Goal: Task Accomplishment & Management: Complete application form

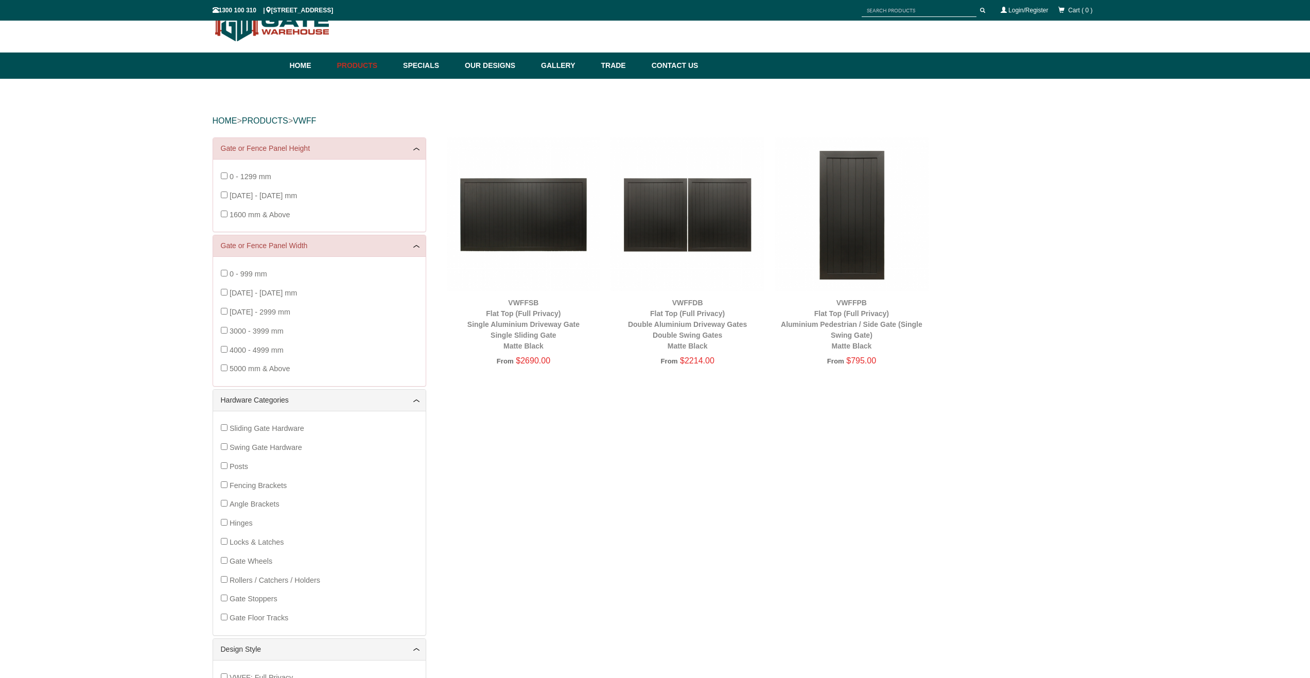
click at [685, 212] on img at bounding box center [688, 214] width 154 height 154
click at [714, 212] on img at bounding box center [688, 214] width 154 height 154
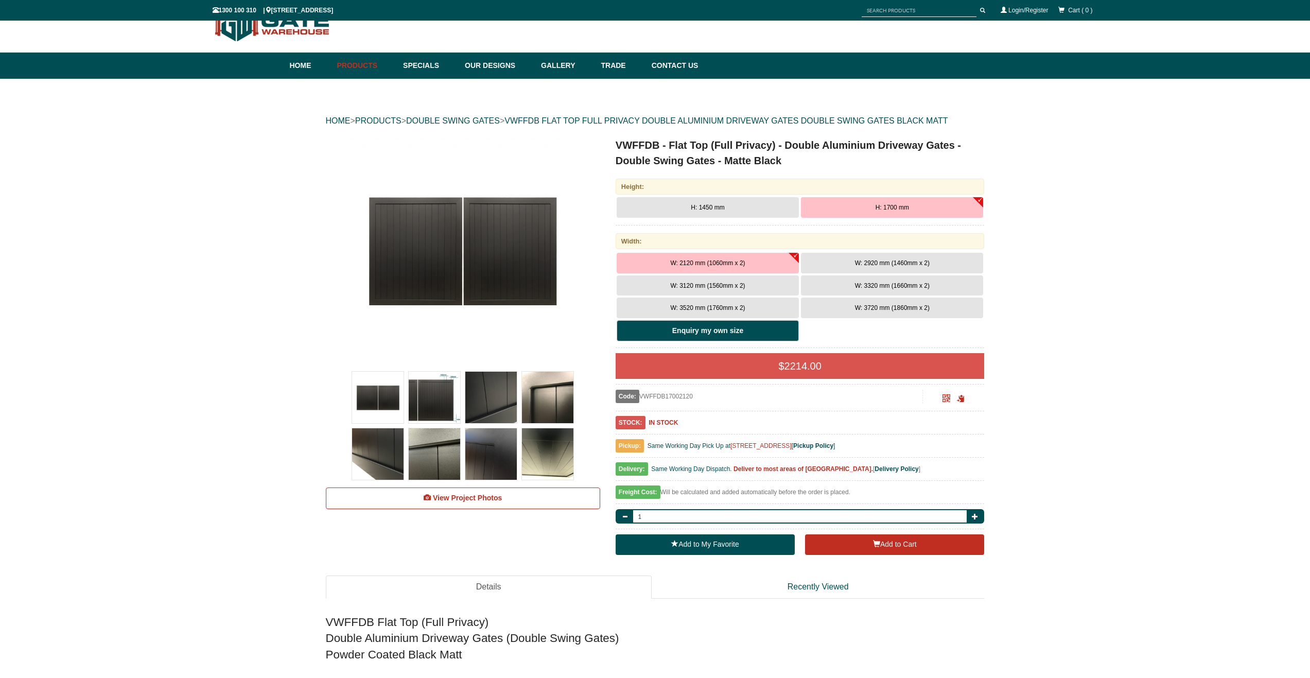
click at [680, 333] on b "Enquiry my own size" at bounding box center [707, 330] width 71 height 8
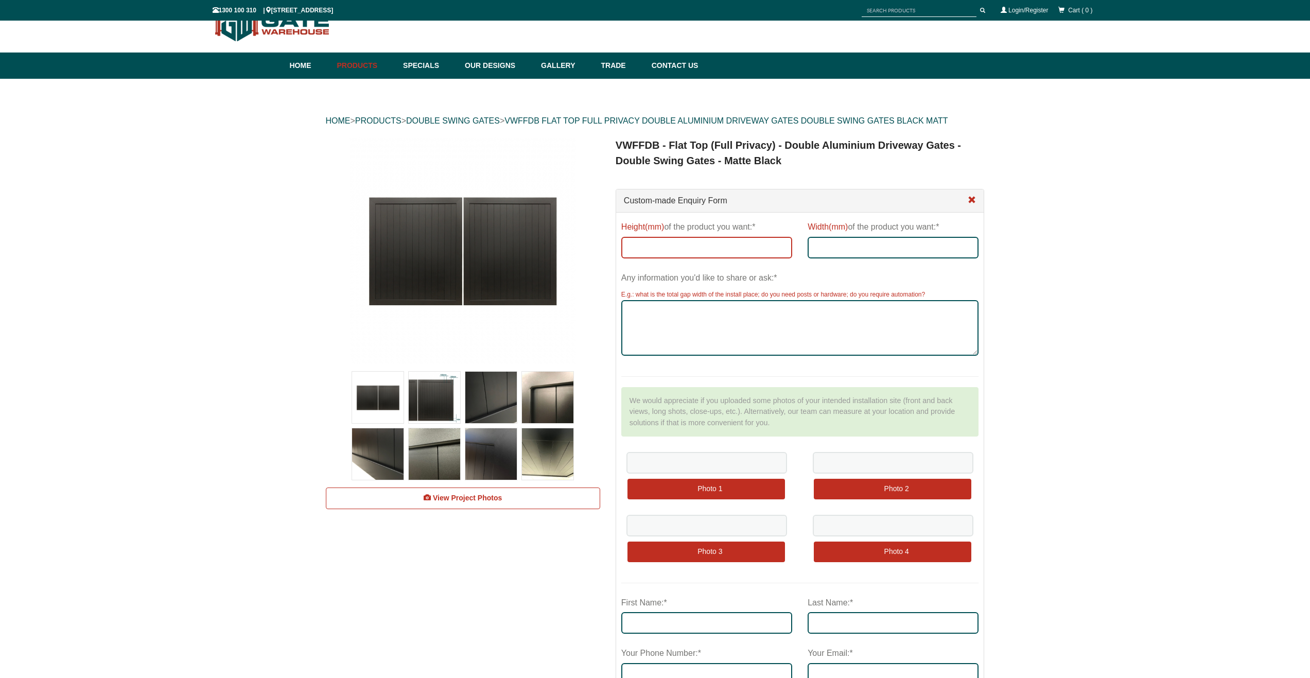
click at [689, 249] on input "Height(mm) of the product you want:*" at bounding box center [706, 248] width 171 height 22
type input "1.57"
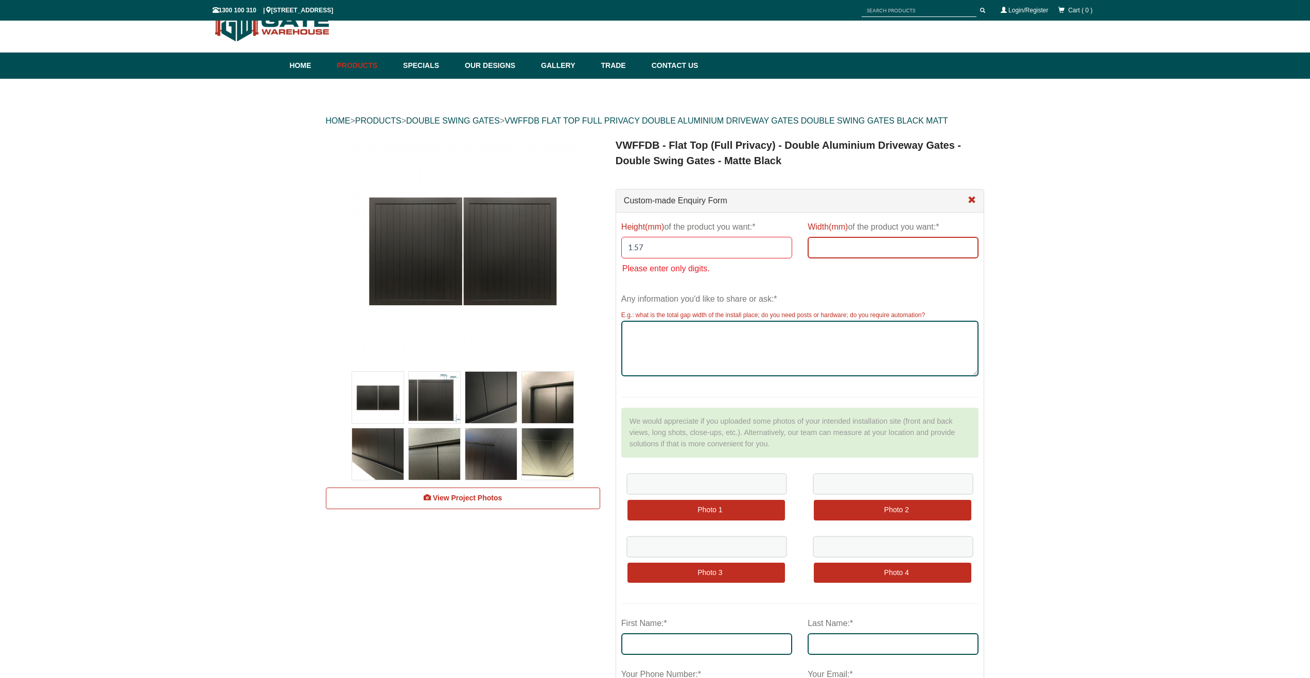
click at [827, 246] on input "Width(mm) of the product you want:*" at bounding box center [893, 248] width 171 height 22
type input "153"
drag, startPoint x: 648, startPoint y: 240, endPoint x: 585, endPoint y: 245, distance: 63.5
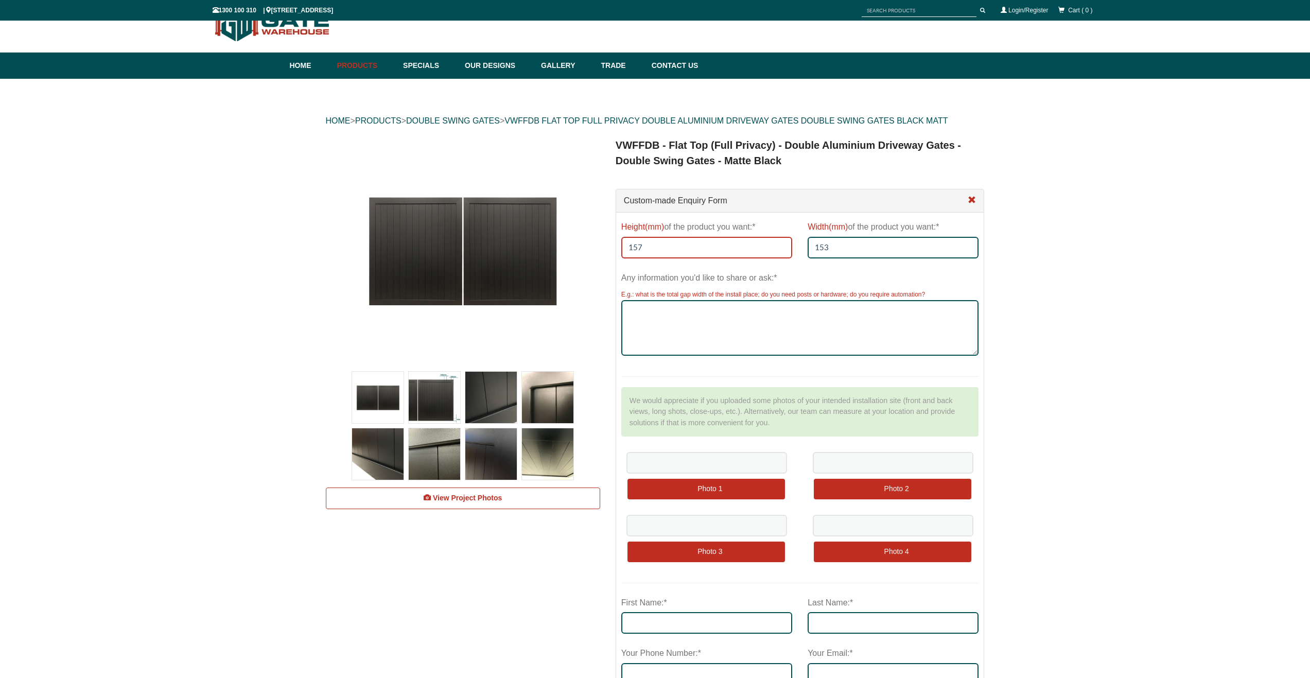
type input "157"
click at [649, 301] on textarea "Any information you'd like to share or ask:*" at bounding box center [800, 328] width 358 height 56
click at [650, 315] on textarea "Any information you'd like to share or ask:*" at bounding box center [800, 328] width 358 height 56
click at [704, 486] on input "file" at bounding box center [707, 490] width 158 height 22
type input "C:\fakepath\gate.png"
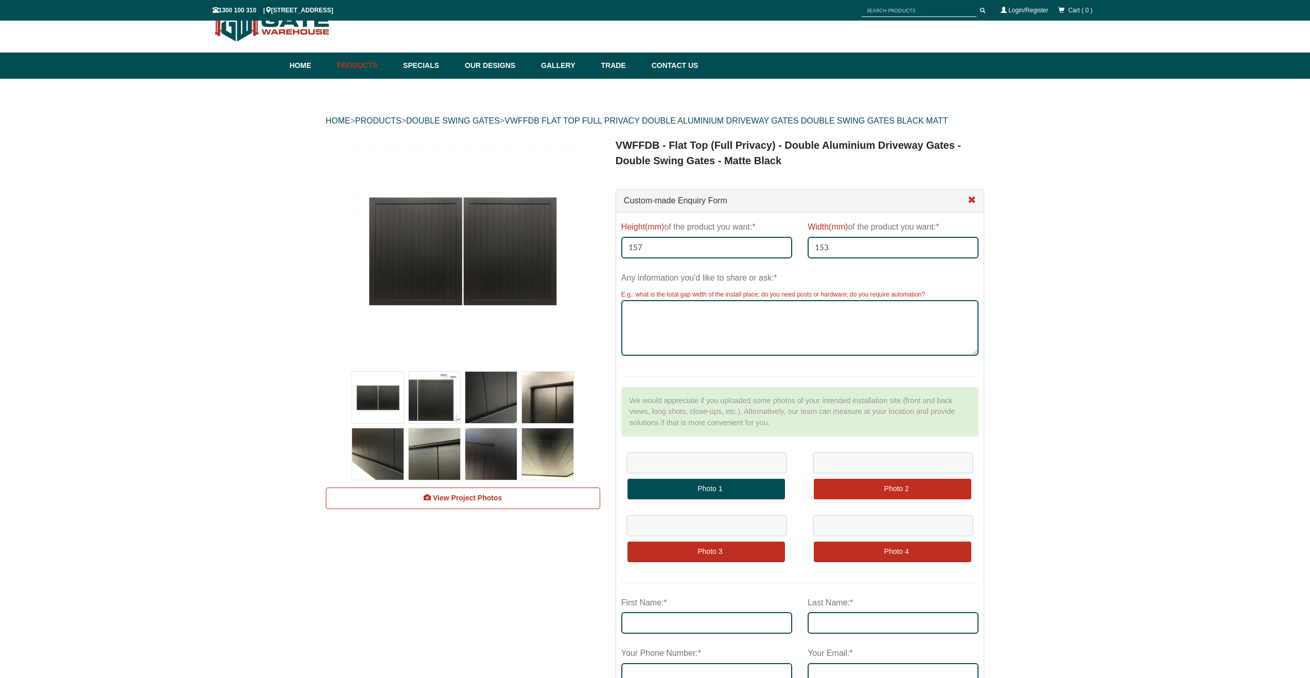
type input "C:\fakepath\gate.png"
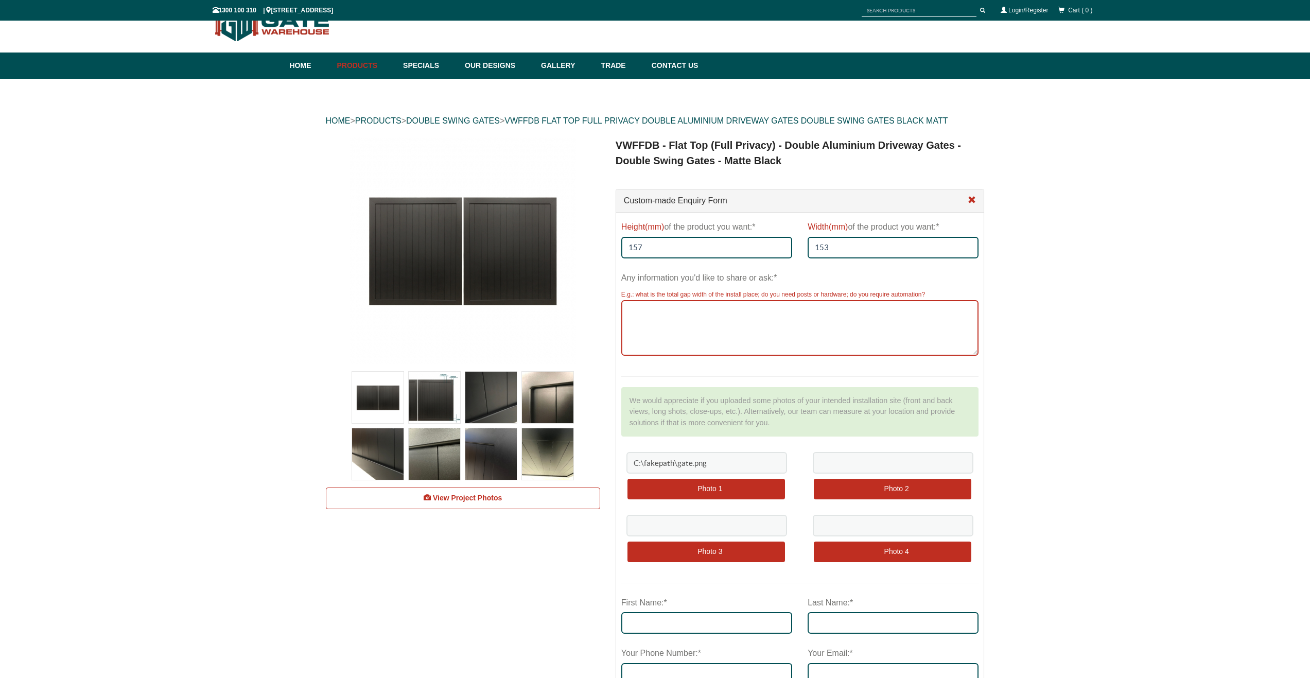
click at [647, 324] on textarea "Any information you'd like to share or ask:*" at bounding box center [800, 328] width 358 height 56
paste textarea "Left side is 1.53m and the right side is 1.5m. The 30m (highlighted circle) is …"
click at [733, 333] on textarea "Left side is 1.53m and the right side is 1.5m. The 30m (highlighted circle) is …" at bounding box center [800, 328] width 358 height 56
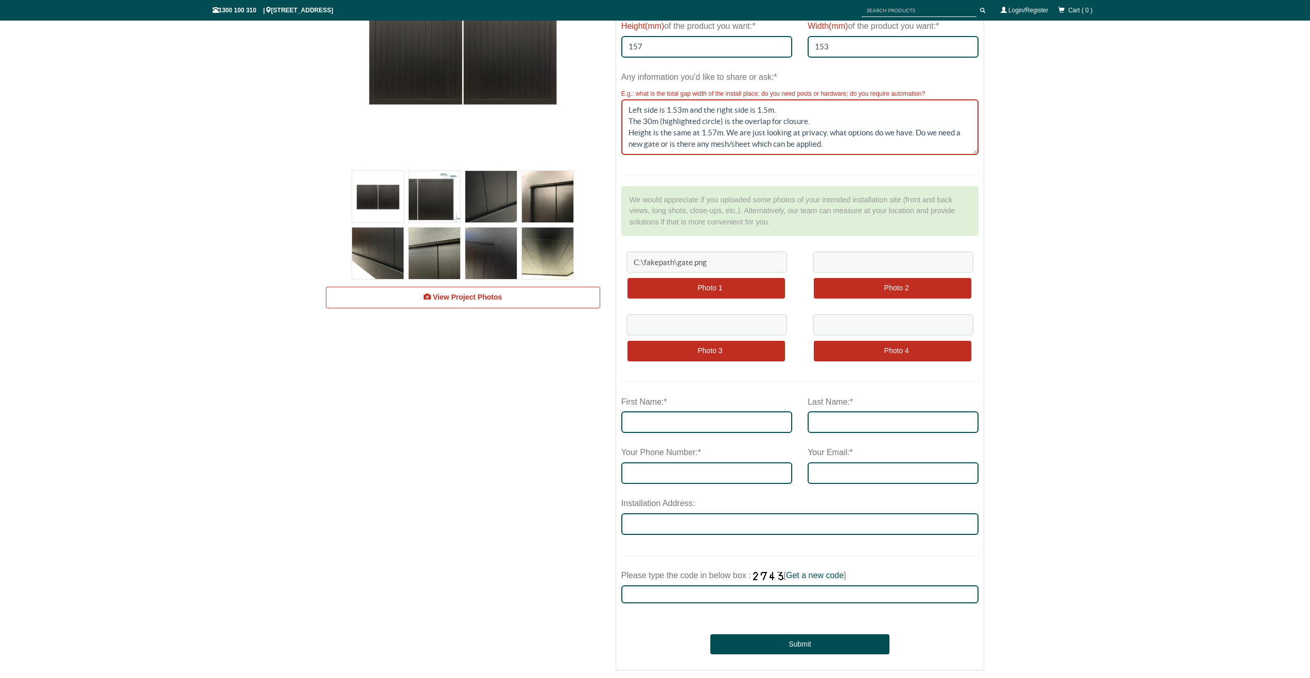
scroll to position [232, 0]
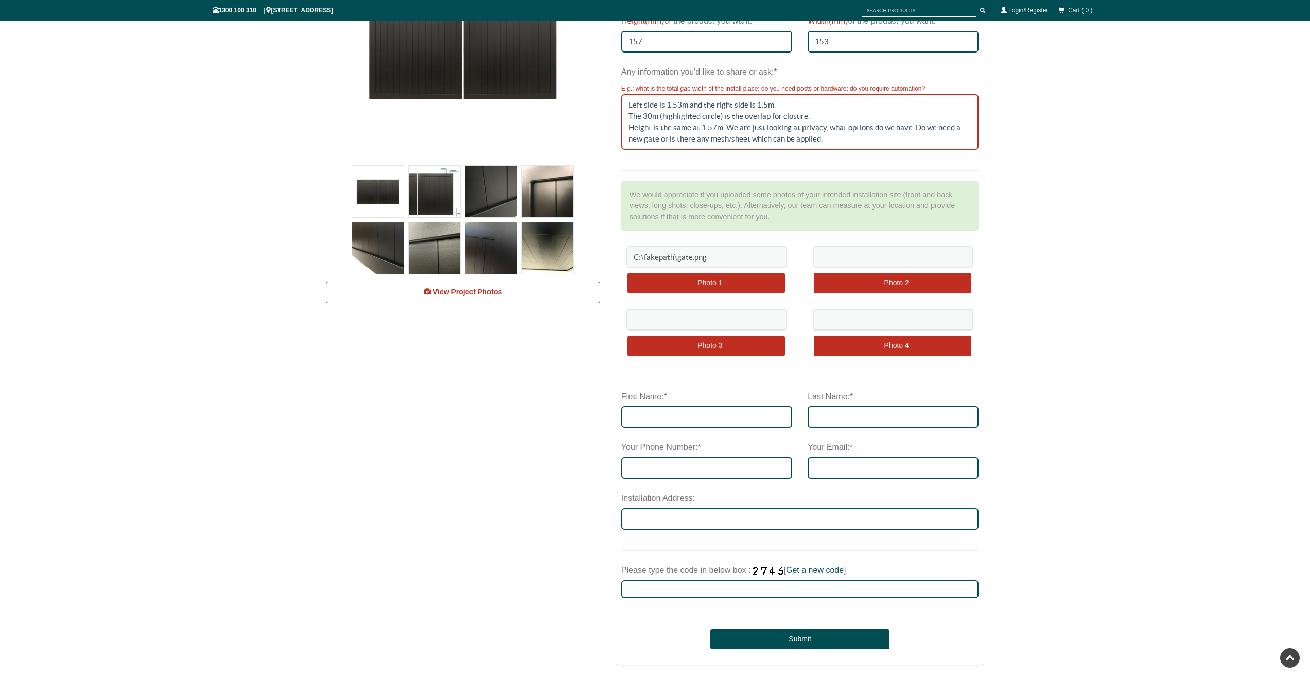
type textarea "Left side is 1.53m and the right side is 1.5m. The 30m (highlighted circle) is …"
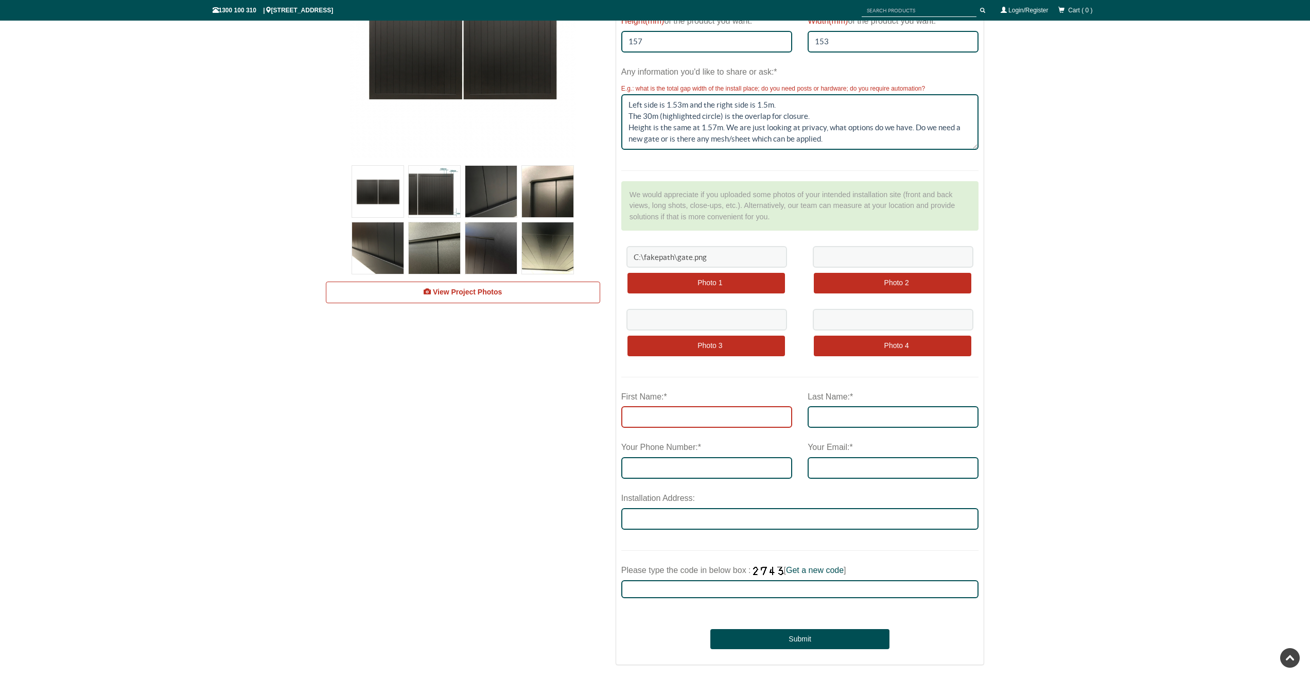
click at [651, 412] on input "First Name:*" at bounding box center [706, 417] width 171 height 22
click at [664, 421] on input "First Name:*" at bounding box center [706, 417] width 171 height 22
type input "Rosh"
type input "r"
type input "Raju"
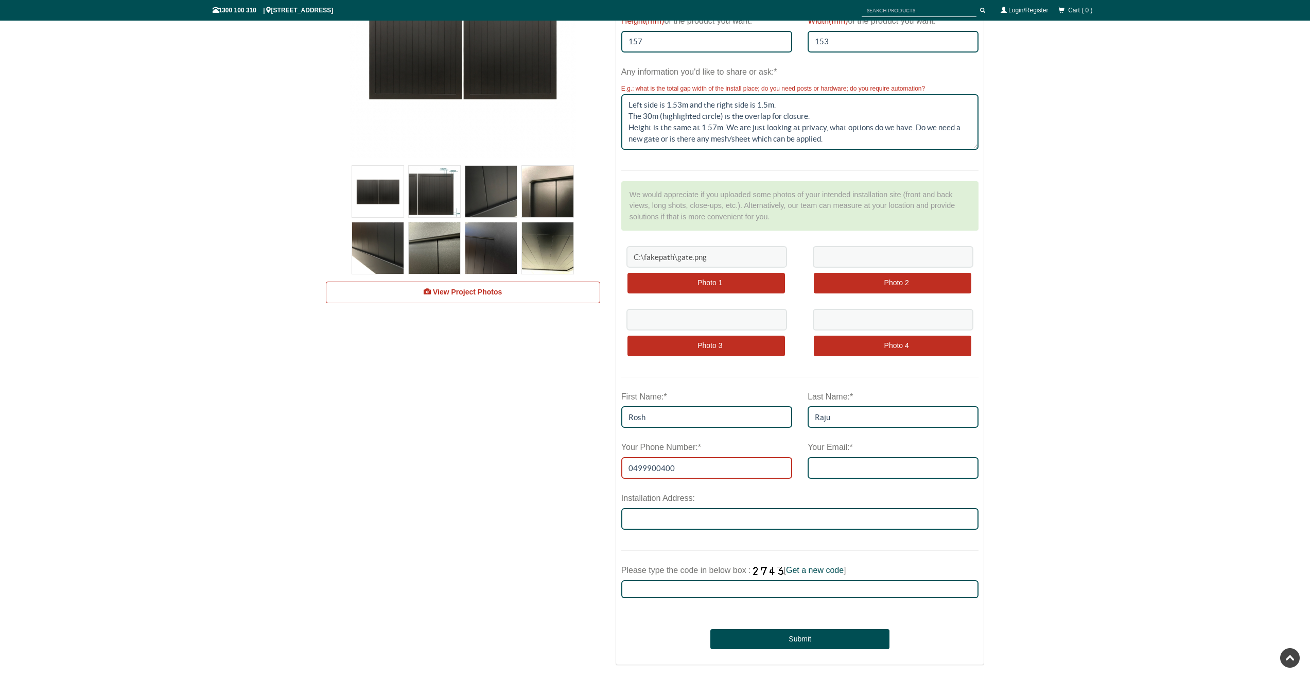
type input "0499900400"
type input "rohesh.raju@bigpond.com"
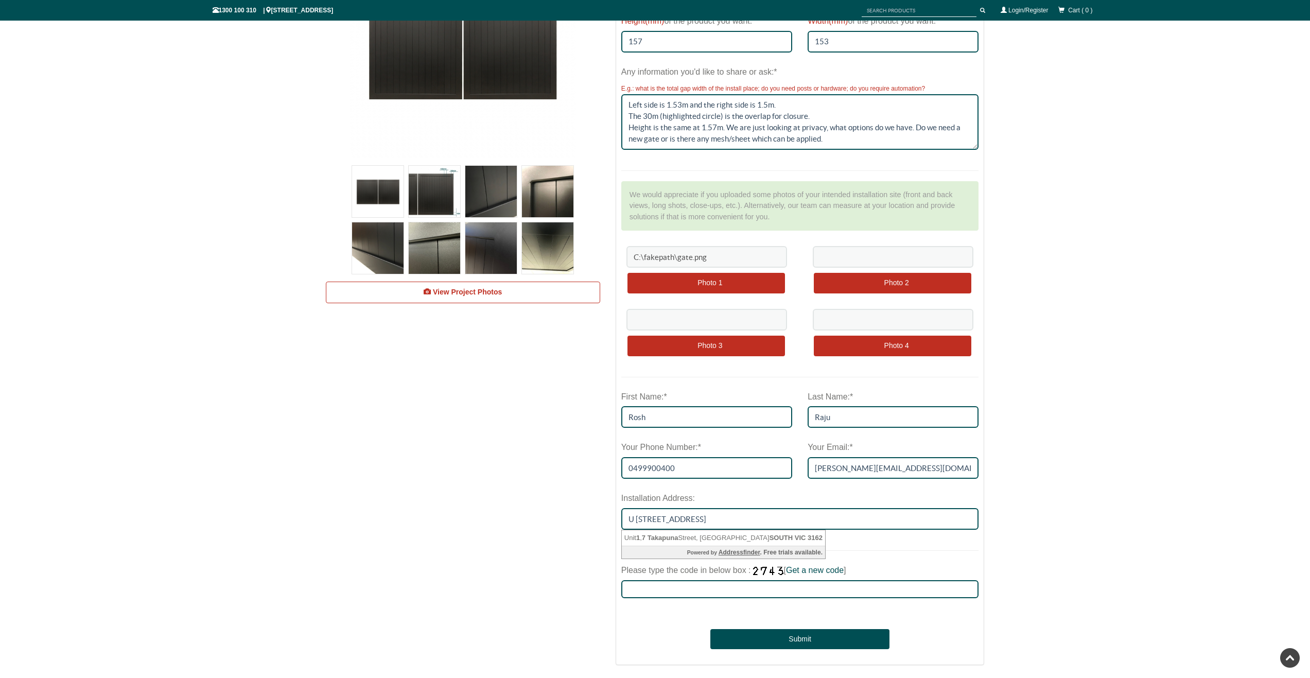
click at [935, 552] on form "Height(mm) of the product you want:* 157 Width(mm) of the product you want:* 15…" at bounding box center [800, 336] width 358 height 648
click at [754, 543] on li "Unit 1 , 7 Takapuna Street, CAULFIELD SOUTH VIC 3162" at bounding box center [723, 538] width 203 height 16
type input "Unit 1, 7 Takapuna Street, CAULFIELD SOUTH VIC 3162"
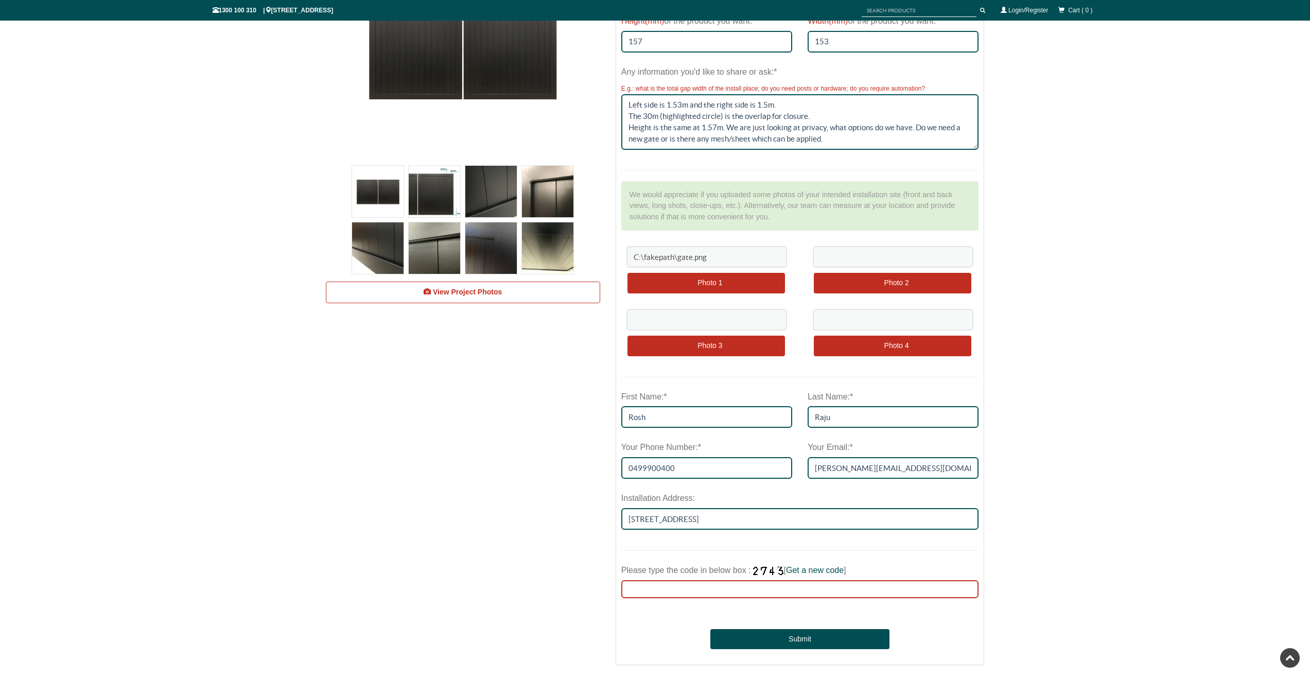
click at [788, 589] on input "Please type the code in below box : [ Get a new code ]" at bounding box center [800, 589] width 358 height 18
type input "8485"
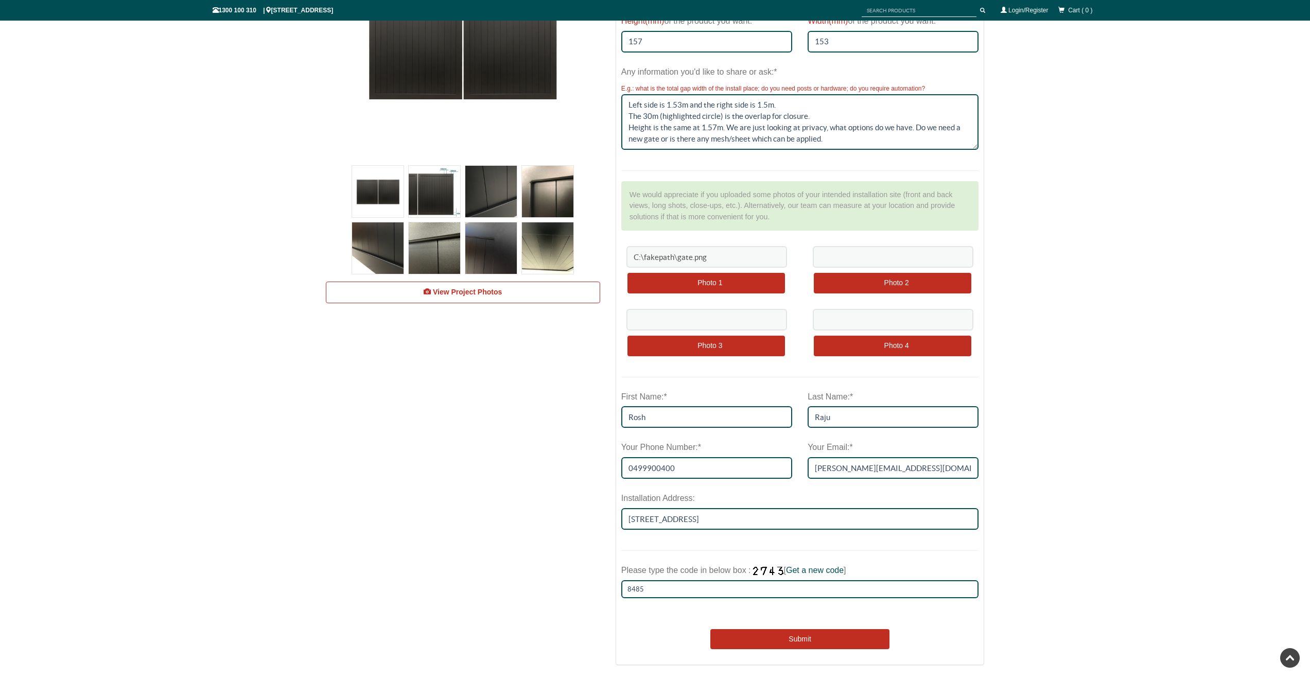
click at [814, 637] on button "Submit" at bounding box center [799, 639] width 179 height 21
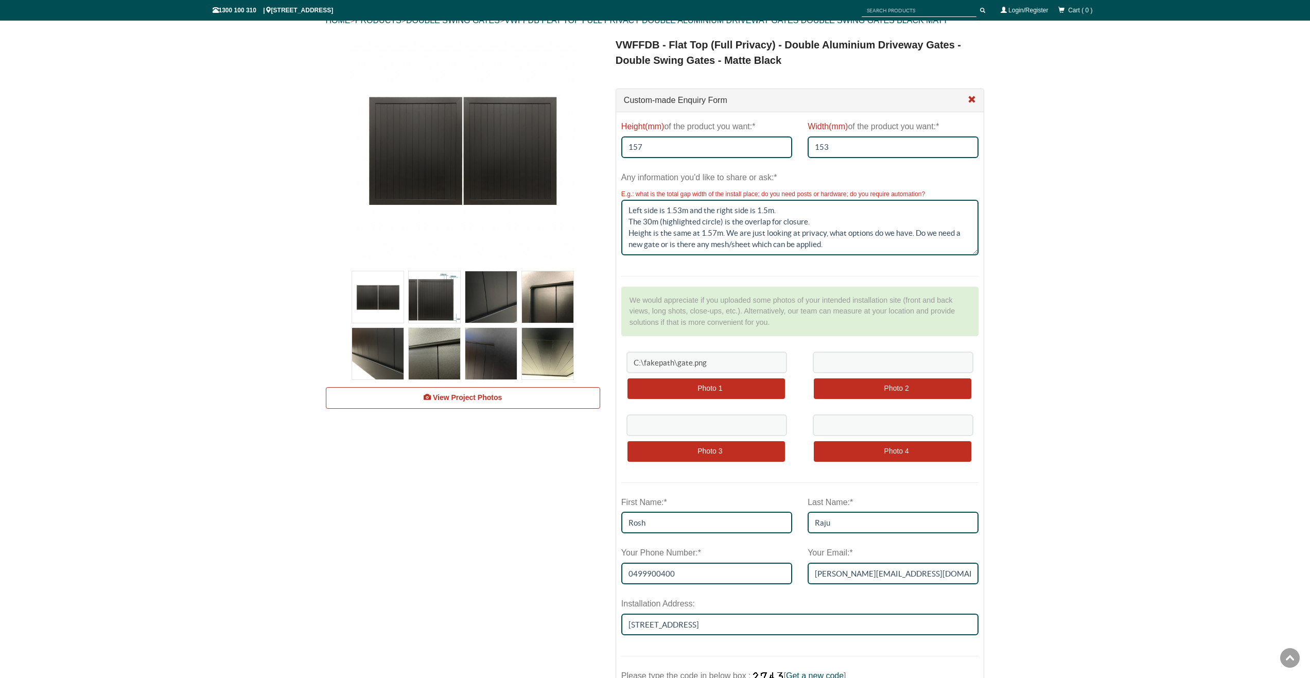
scroll to position [0, 0]
